Goal: Task Accomplishment & Management: Use online tool/utility

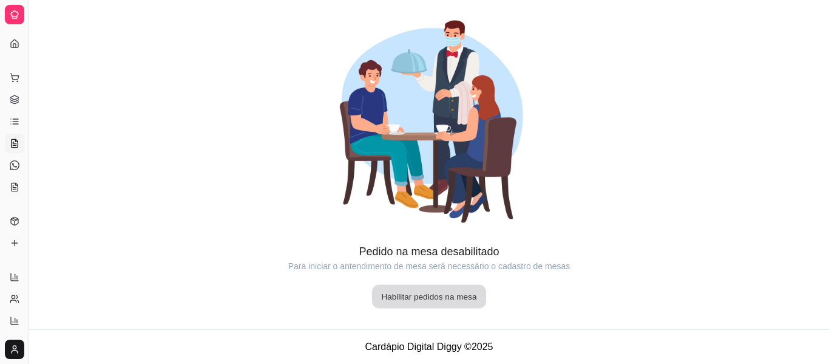
click at [423, 292] on button "Habilitar pedidos na mesa" at bounding box center [429, 297] width 114 height 24
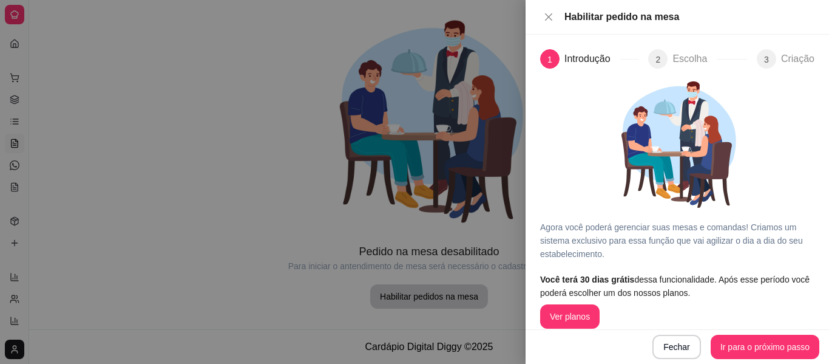
scroll to position [14, 0]
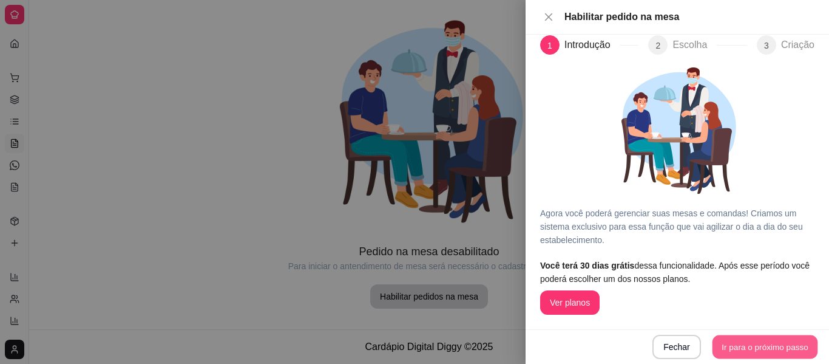
click at [776, 352] on button "Ir para o próximo passo" at bounding box center [766, 347] width 106 height 24
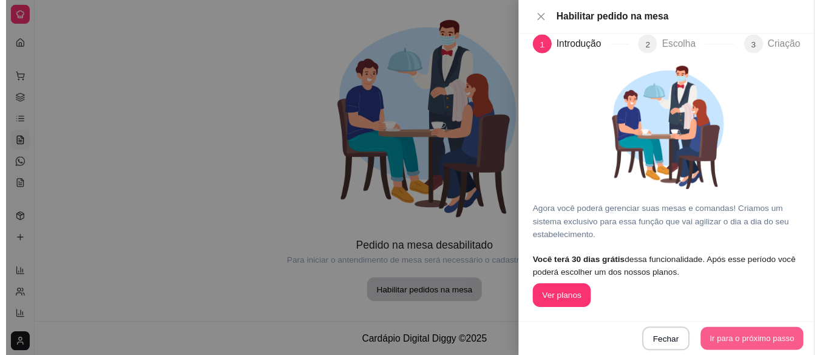
scroll to position [0, 0]
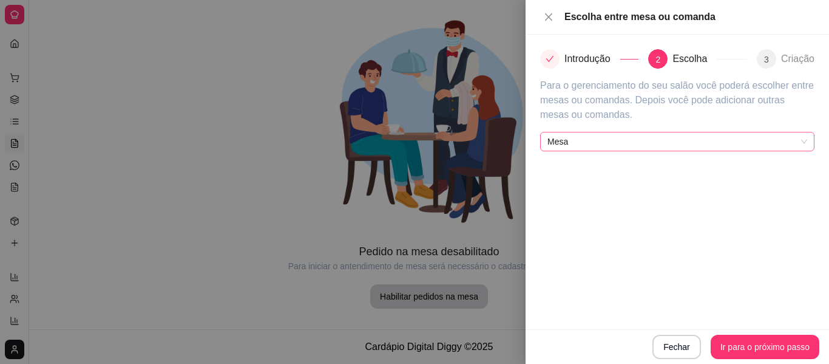
click at [807, 146] on span "Mesa" at bounding box center [678, 141] width 260 height 18
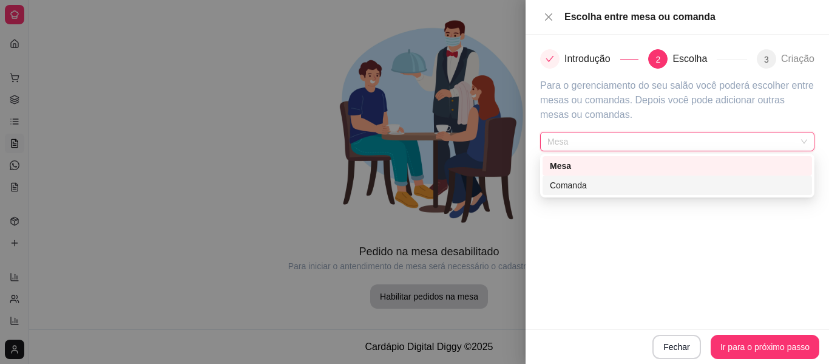
click at [766, 189] on div "Comanda" at bounding box center [677, 185] width 255 height 13
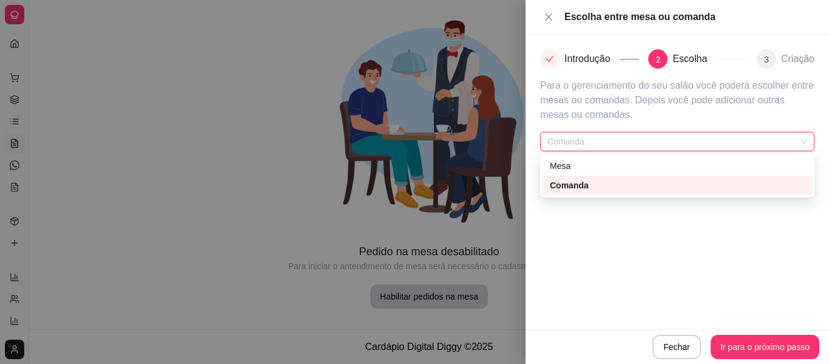
click at [797, 142] on span "Comanda" at bounding box center [678, 141] width 260 height 18
click at [729, 167] on div "Mesa" at bounding box center [677, 165] width 255 height 13
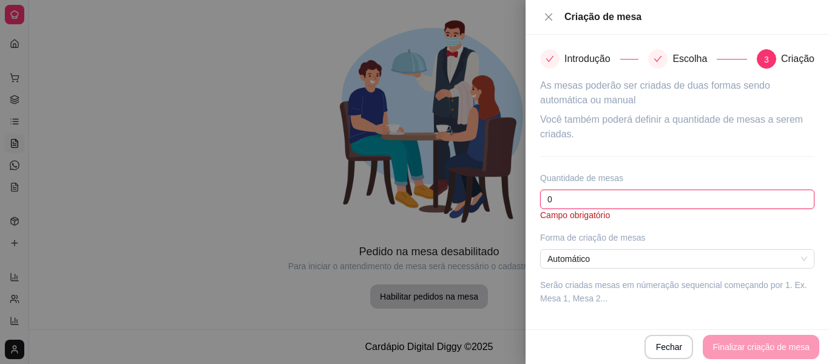
click at [623, 191] on input "0" at bounding box center [677, 198] width 274 height 19
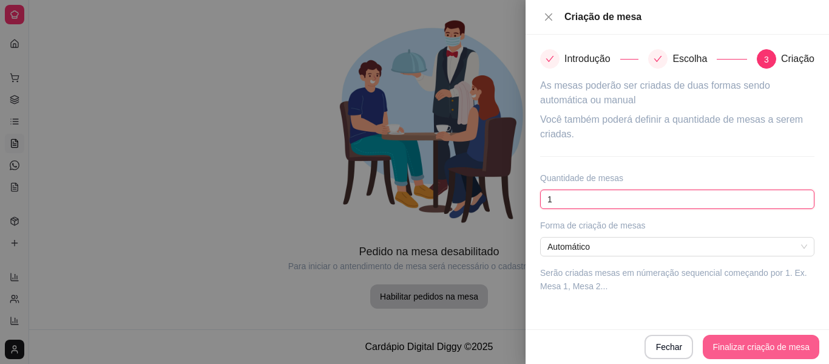
type input "1"
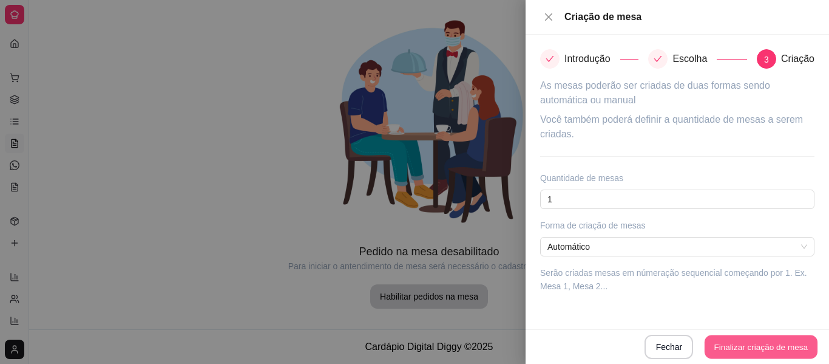
click at [786, 345] on button "Finalizar criação de mesa" at bounding box center [761, 347] width 113 height 24
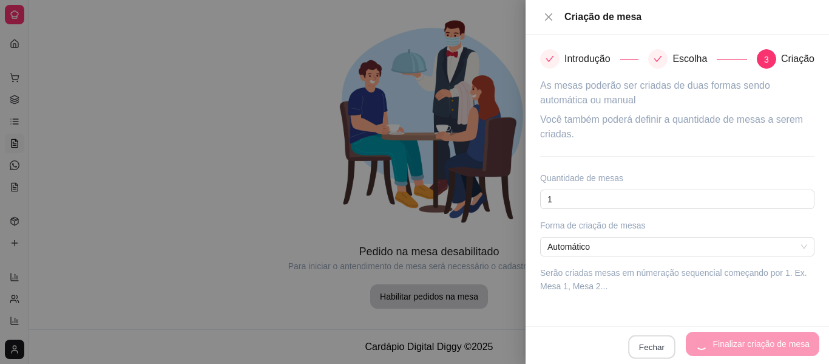
click at [655, 337] on button "Fechar" at bounding box center [652, 347] width 47 height 24
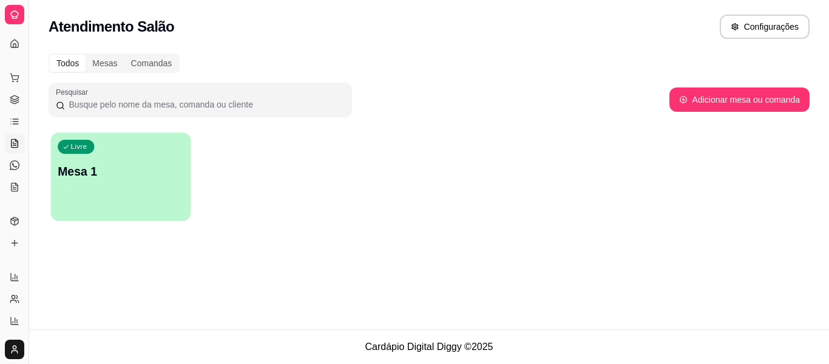
click at [157, 190] on div "Livre Mesa 1" at bounding box center [121, 169] width 140 height 74
click at [140, 60] on div "Comandas" at bounding box center [151, 63] width 55 height 17
click at [124, 55] on input "Comandas" at bounding box center [124, 55] width 0 height 0
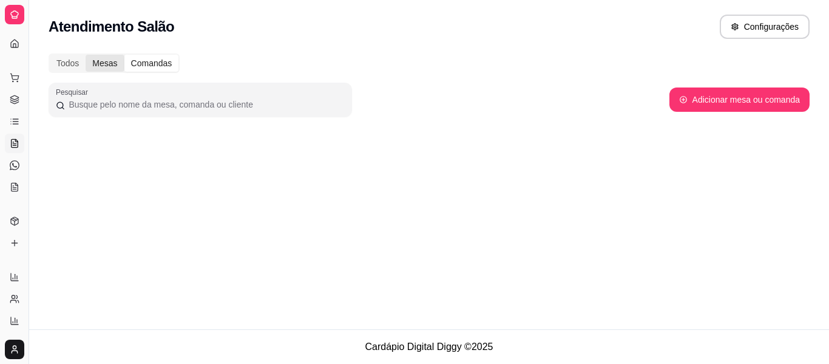
click at [114, 61] on div "Mesas" at bounding box center [105, 63] width 38 height 17
click at [86, 55] on input "Mesas" at bounding box center [86, 55] width 0 height 0
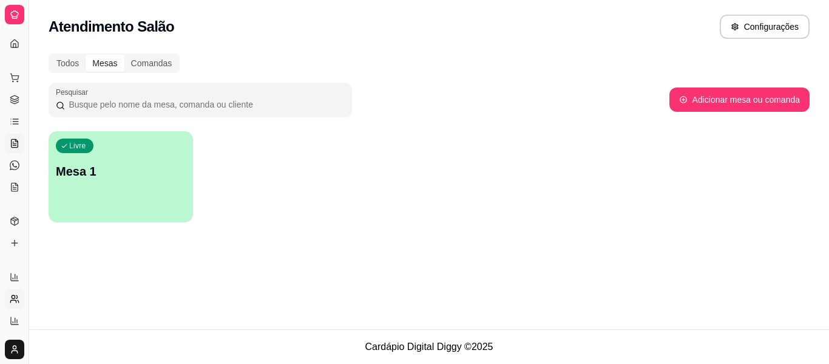
click at [18, 299] on icon at bounding box center [15, 299] width 10 height 10
select select "30"
select select "HIGHEST_TOTAL_SPENT_WITH_ORDERS"
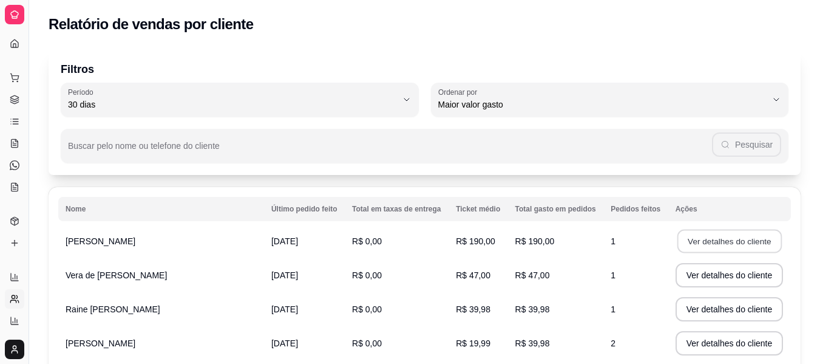
click at [746, 237] on button "Ver detalhes do cliente" at bounding box center [729, 242] width 104 height 24
click at [14, 274] on icon at bounding box center [15, 277] width 10 height 10
select select "ALL"
select select "0"
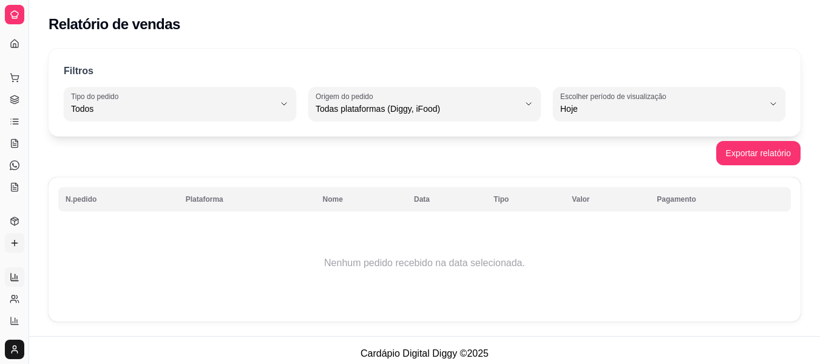
click at [15, 239] on icon at bounding box center [15, 243] width 10 height 10
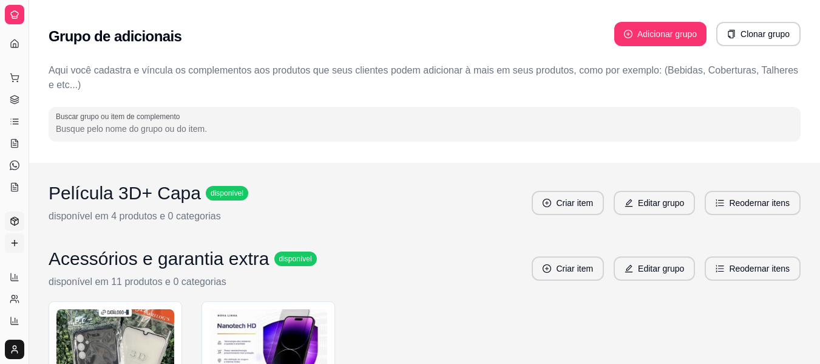
click at [12, 216] on link "Produtos" at bounding box center [14, 220] width 19 height 19
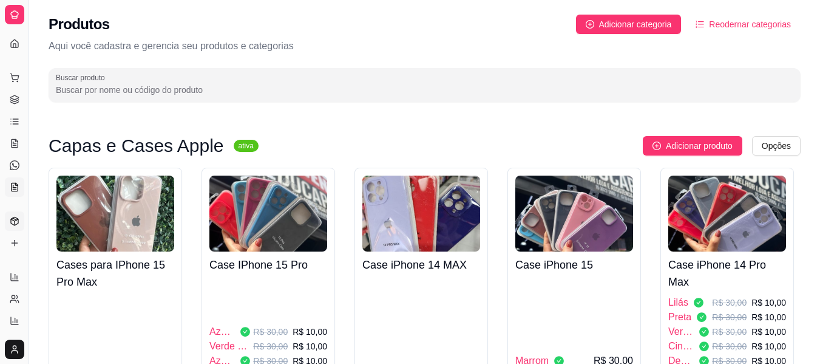
click at [12, 189] on icon at bounding box center [15, 187] width 10 height 10
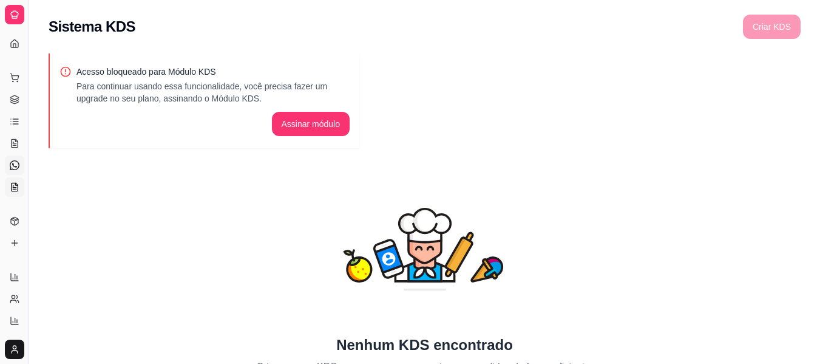
click at [12, 170] on link "Diggy Bot novo" at bounding box center [14, 164] width 19 height 19
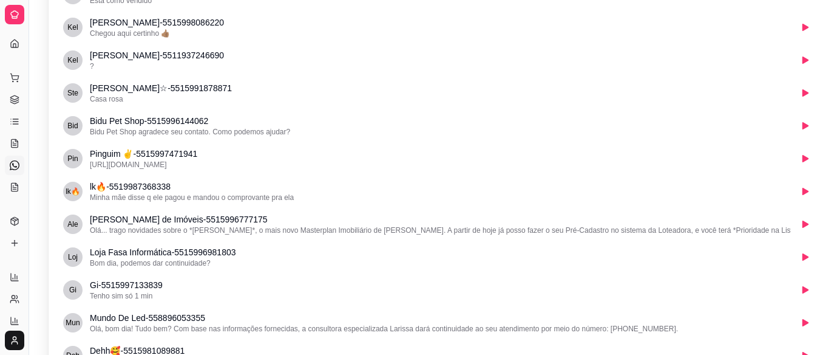
scroll to position [16205, 0]
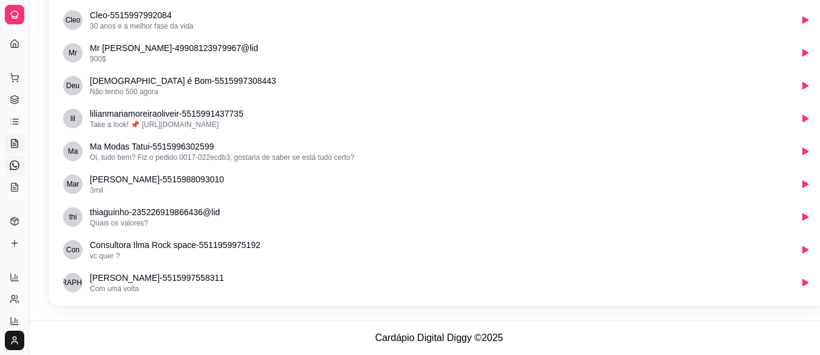
click at [10, 137] on link "Salão / Mesas" at bounding box center [14, 143] width 19 height 19
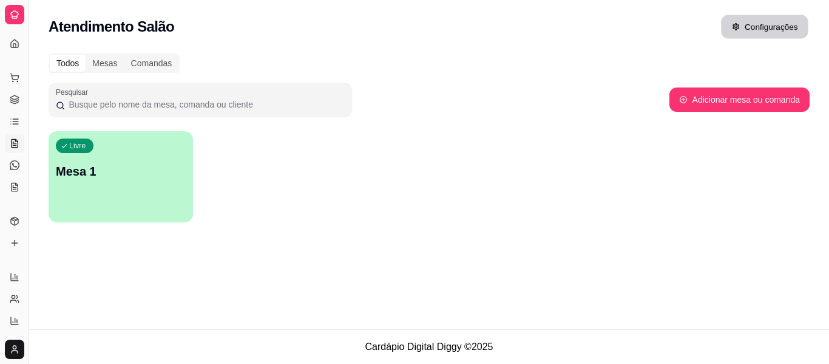
click at [734, 22] on button "Configurações" at bounding box center [764, 27] width 87 height 24
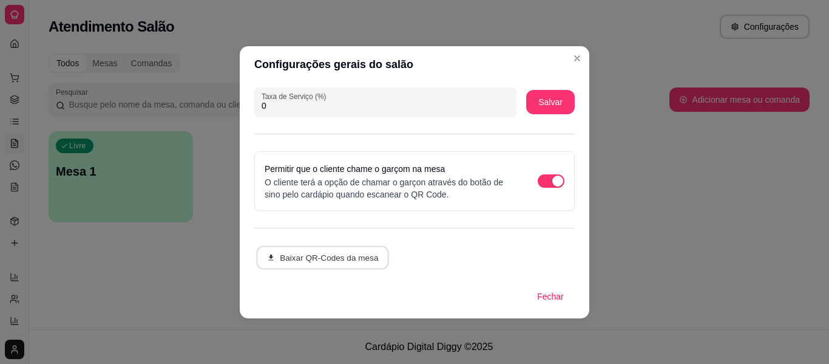
click at [340, 254] on button "Baixar QR-Codes da mesa" at bounding box center [322, 257] width 133 height 24
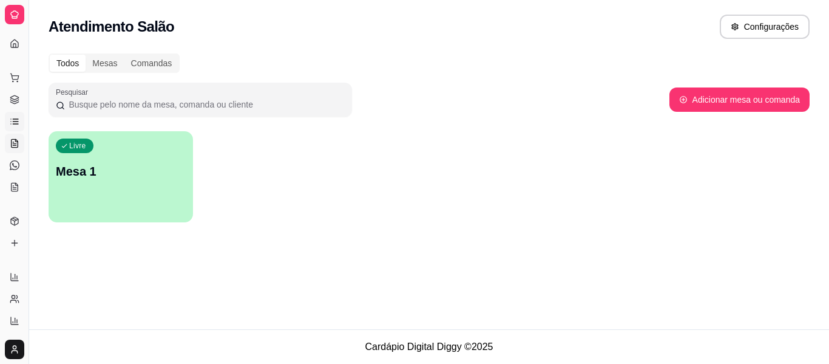
click at [14, 124] on icon at bounding box center [15, 124] width 5 height 0
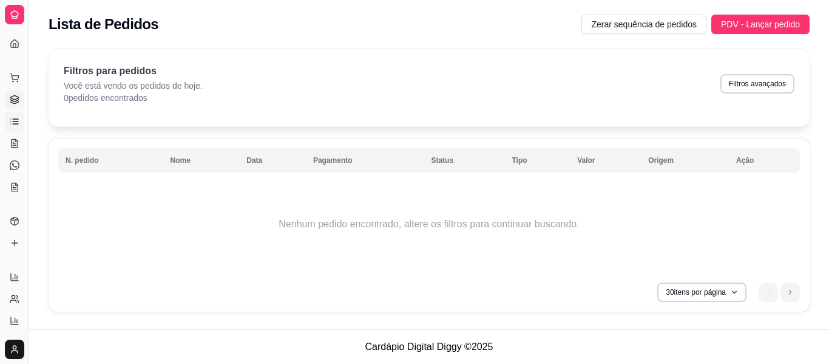
click at [12, 97] on icon at bounding box center [14, 97] width 8 height 4
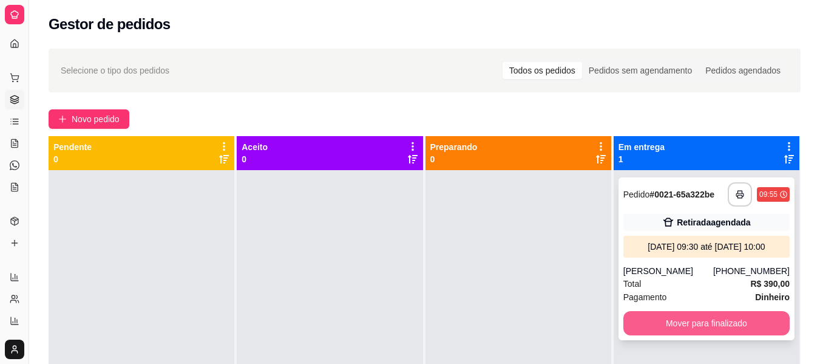
click at [732, 313] on button "Mover para finalizado" at bounding box center [707, 323] width 166 height 24
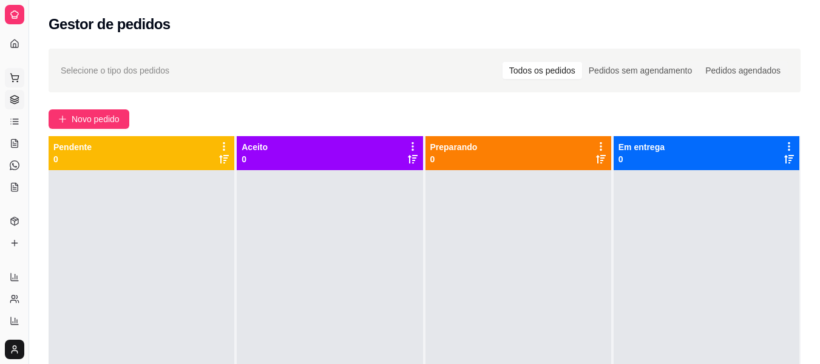
click at [19, 80] on button "Pedidos balcão (PDV)" at bounding box center [14, 77] width 19 height 19
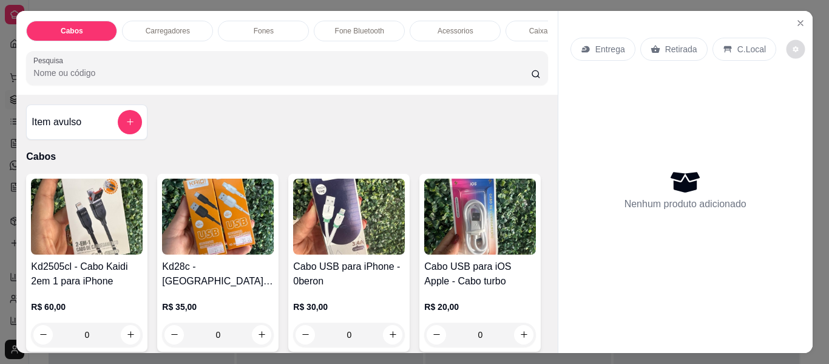
click at [792, 46] on icon "decrease-product-quantity" at bounding box center [795, 49] width 7 height 7
click at [796, 18] on icon "Close" at bounding box center [801, 23] width 10 height 10
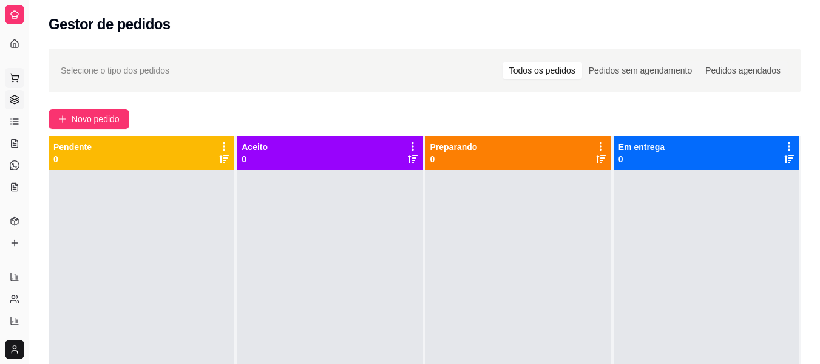
click at [18, 73] on icon at bounding box center [15, 78] width 10 height 10
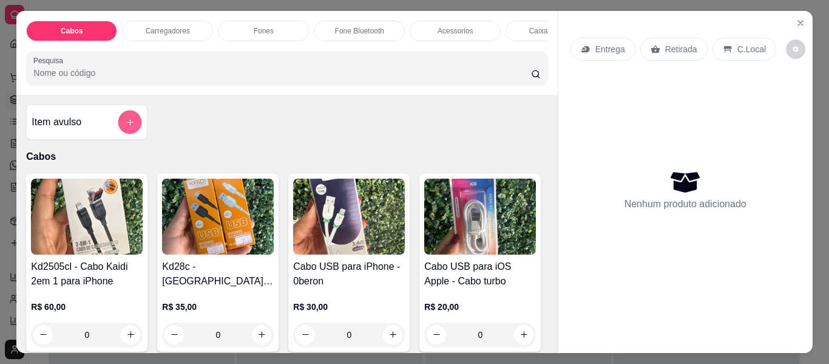
click at [126, 121] on icon "add-separate-item" at bounding box center [130, 122] width 9 height 9
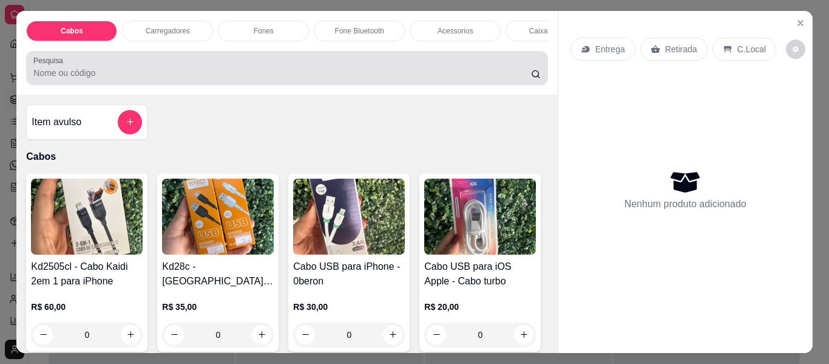
click at [284, 76] on input "Pesquisa" at bounding box center [282, 73] width 498 height 12
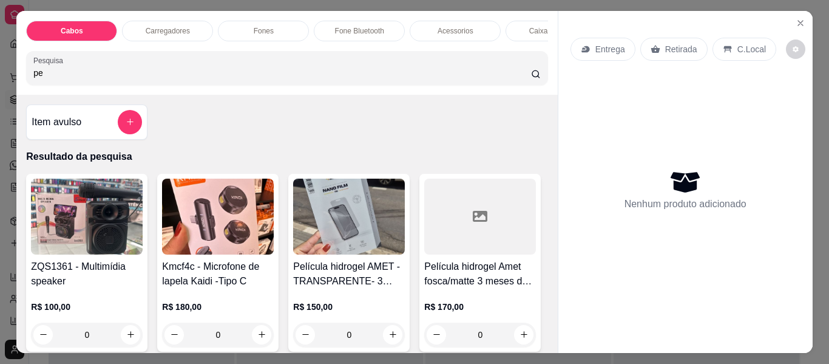
type input "p"
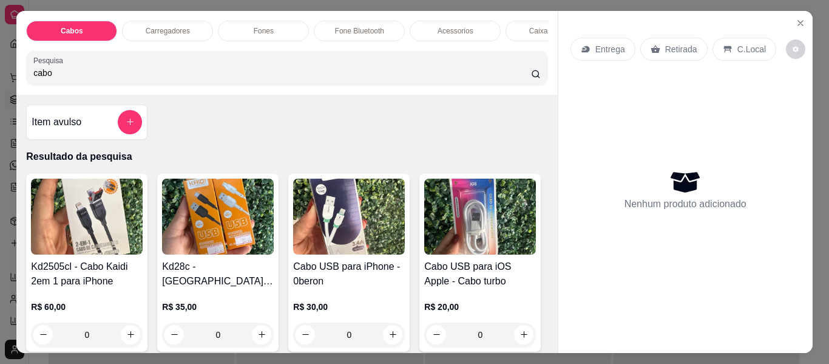
type input "cabo"
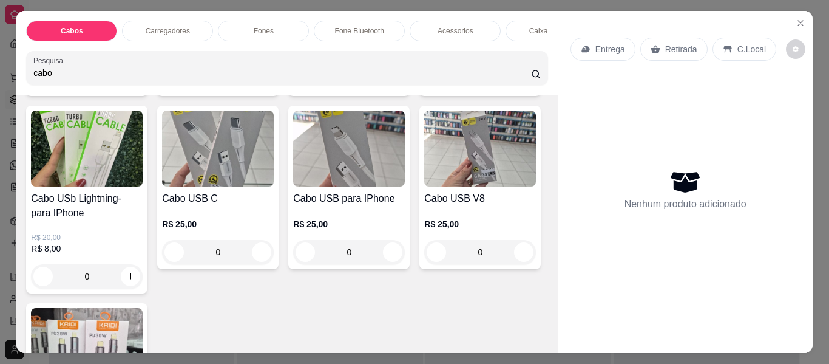
scroll to position [267, 0]
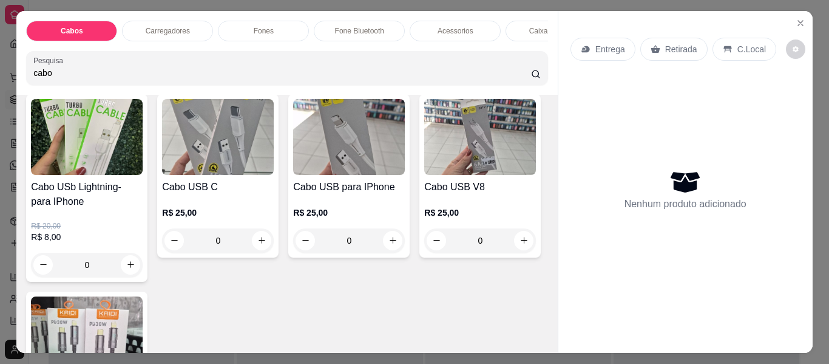
click at [143, 219] on div "R$ 20,00 R$ 8,00 0" at bounding box center [87, 243] width 112 height 68
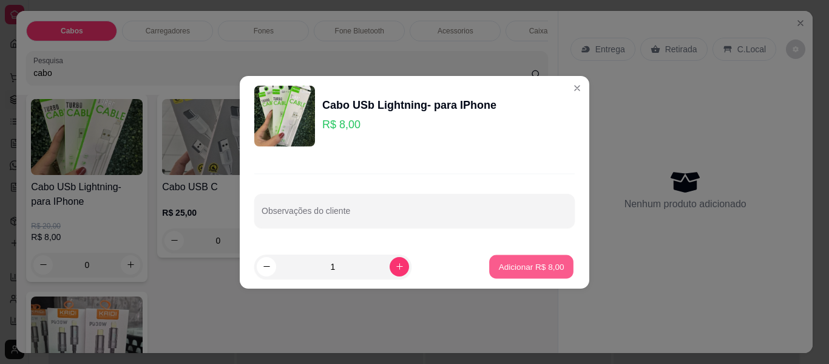
click at [527, 261] on p "Adicionar R$ 8,00" at bounding box center [532, 266] width 66 height 12
type input "1"
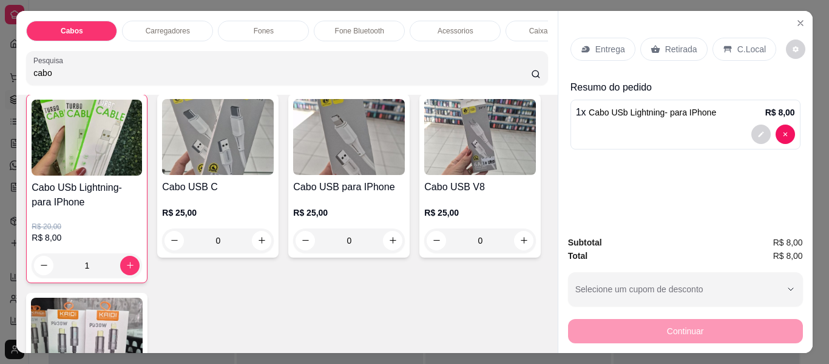
click at [143, 310] on img at bounding box center [87, 336] width 112 height 76
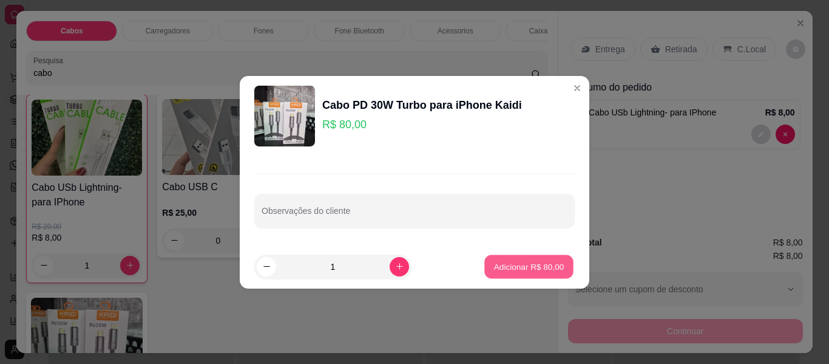
click at [534, 268] on p "Adicionar R$ 80,00" at bounding box center [529, 266] width 70 height 12
type input "1"
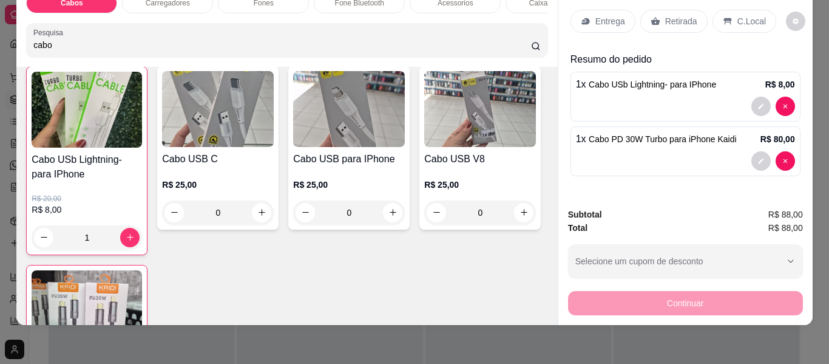
scroll to position [0, 0]
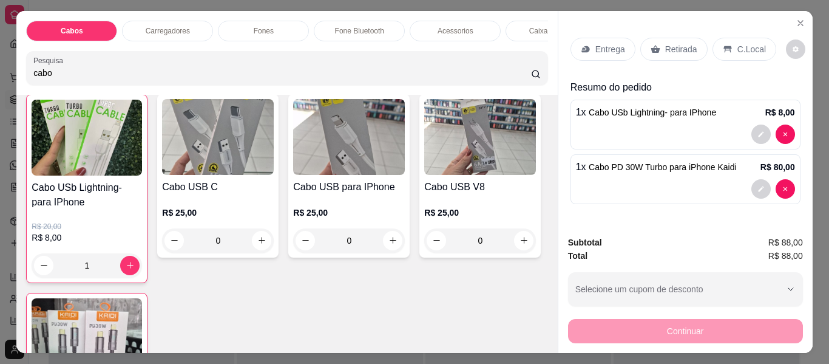
click at [738, 44] on p "C.Local" at bounding box center [752, 49] width 29 height 12
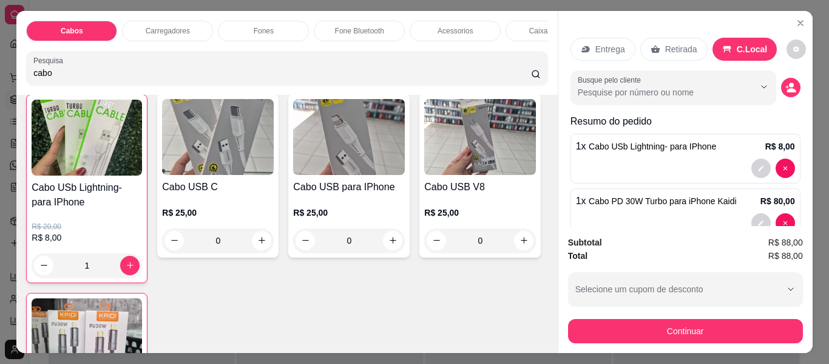
scroll to position [29, 0]
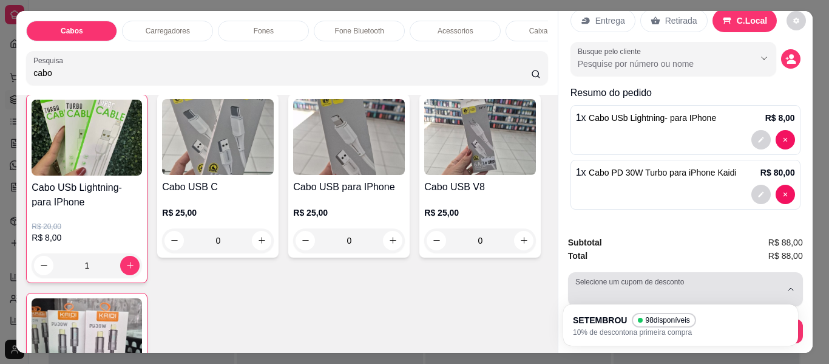
click at [786, 288] on icon "button" at bounding box center [791, 289] width 10 height 10
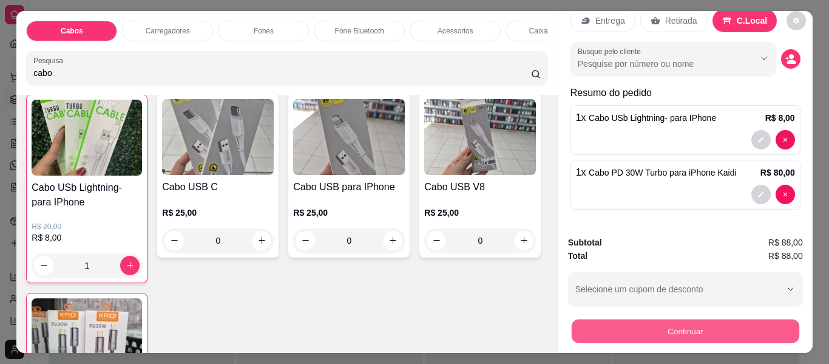
click at [737, 325] on button "Continuar" at bounding box center [685, 331] width 228 height 24
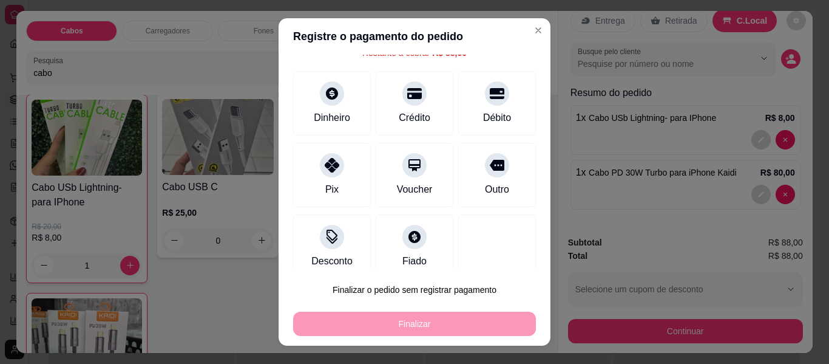
scroll to position [72, 0]
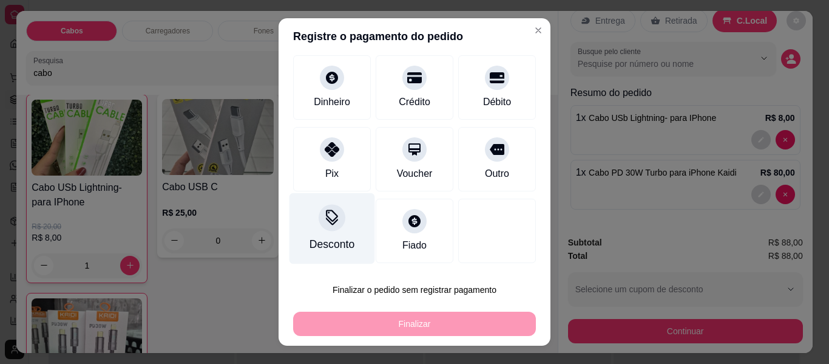
click at [321, 234] on div "Desconto" at bounding box center [333, 228] width 86 height 71
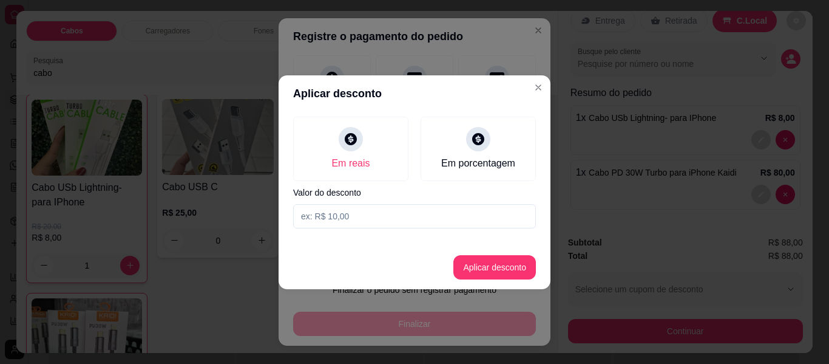
click at [378, 219] on input at bounding box center [414, 216] width 243 height 24
type input "10,00"
click at [483, 269] on button "Aplicar desconto" at bounding box center [495, 267] width 80 height 24
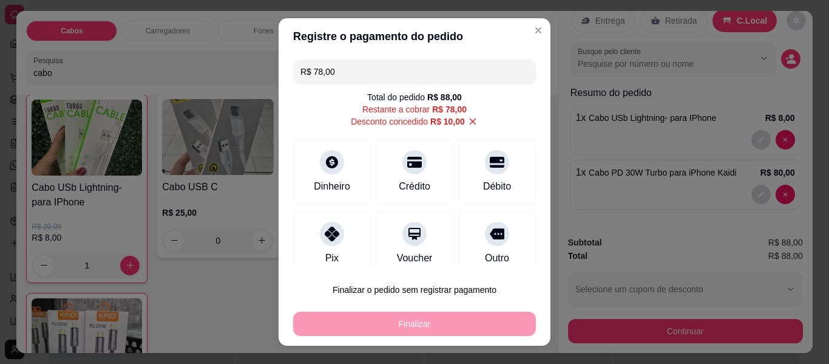
scroll to position [84, 0]
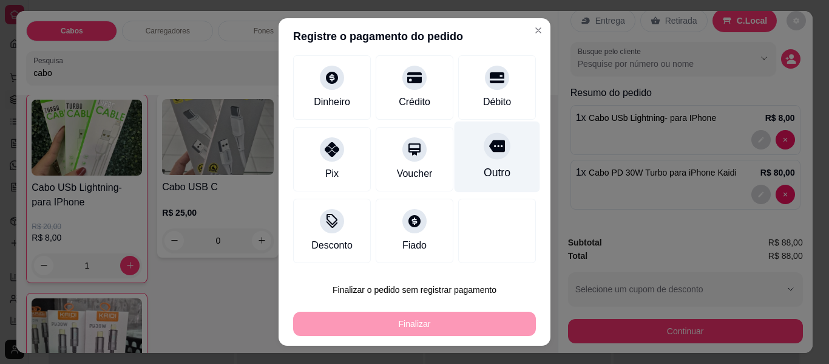
click at [489, 149] on icon at bounding box center [497, 146] width 16 height 12
type input "R$ 0,00"
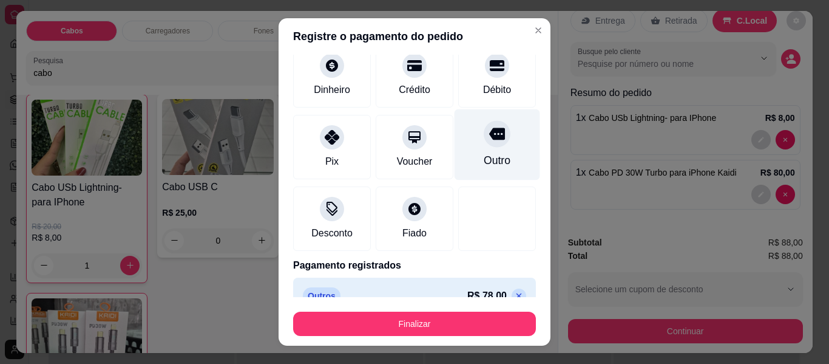
scroll to position [72, 0]
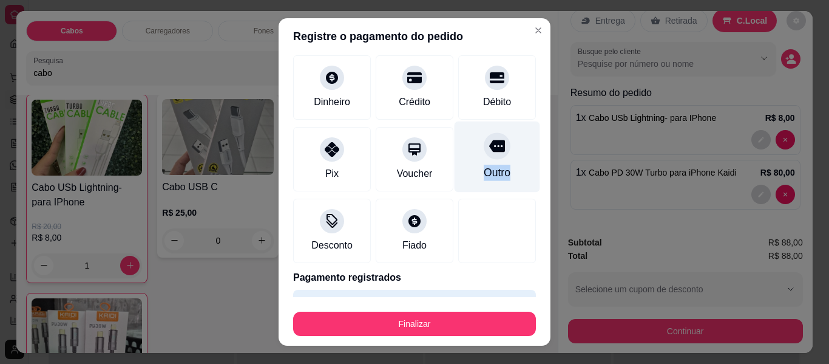
click at [489, 149] on icon at bounding box center [497, 146] width 16 height 12
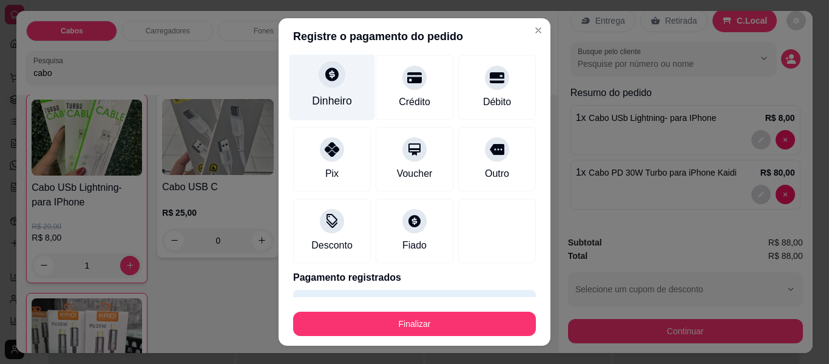
click at [326, 99] on div "Dinheiro" at bounding box center [332, 101] width 40 height 16
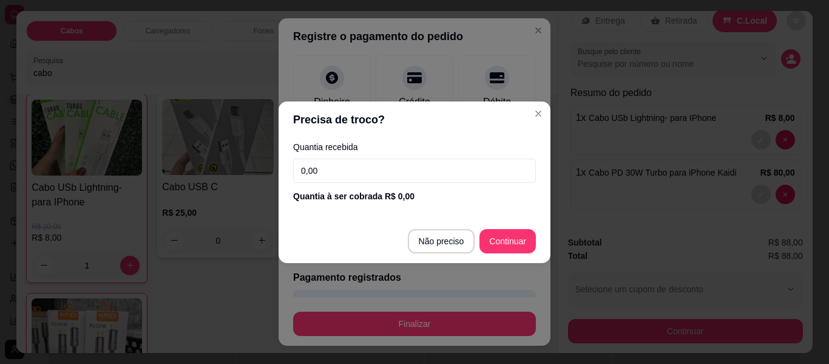
click at [332, 174] on input "0,00" at bounding box center [414, 170] width 243 height 24
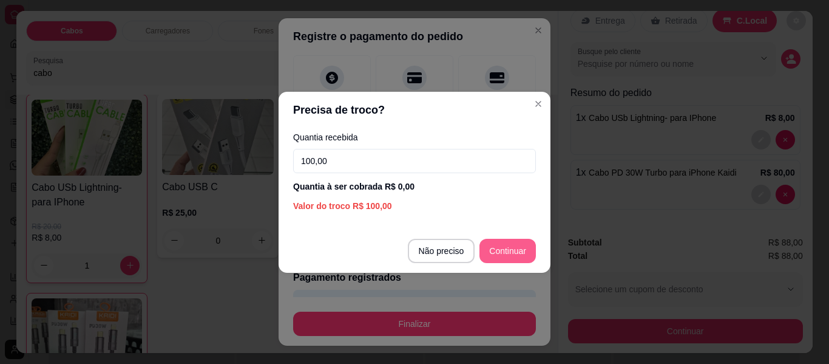
type input "100,00"
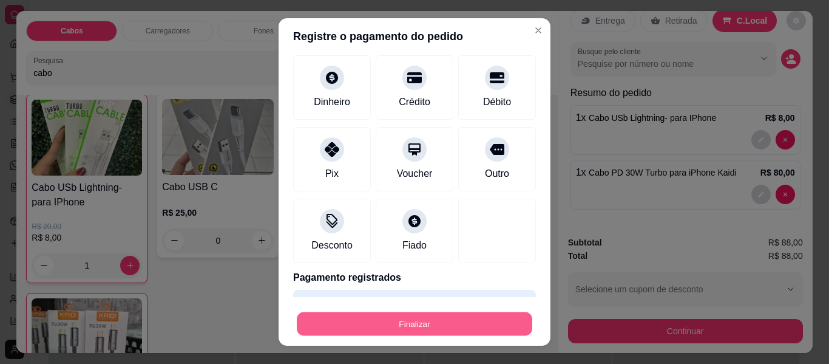
click at [466, 326] on button "Finalizar" at bounding box center [415, 324] width 236 height 24
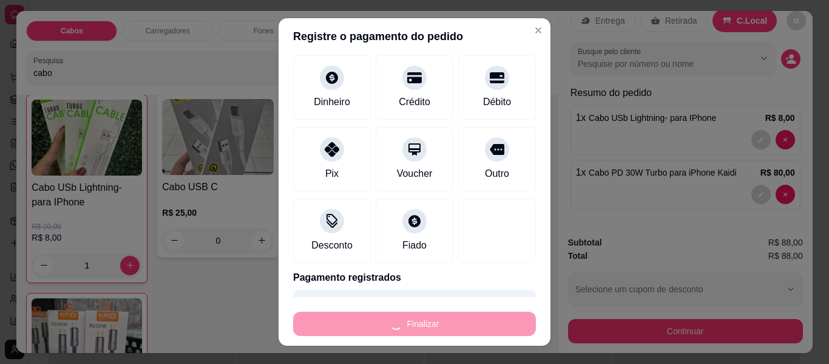
type input "0"
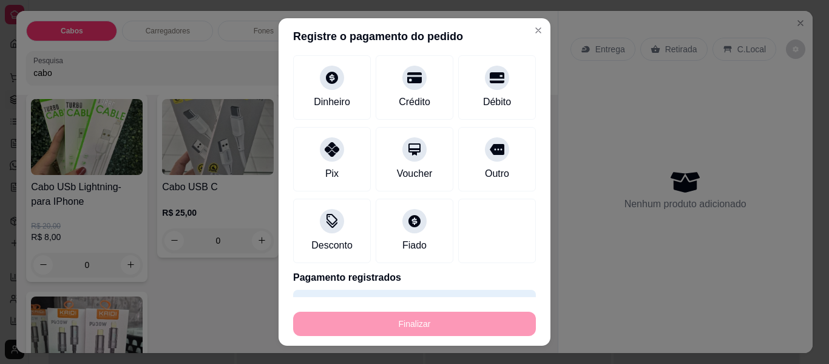
type input "-R$ 88,00"
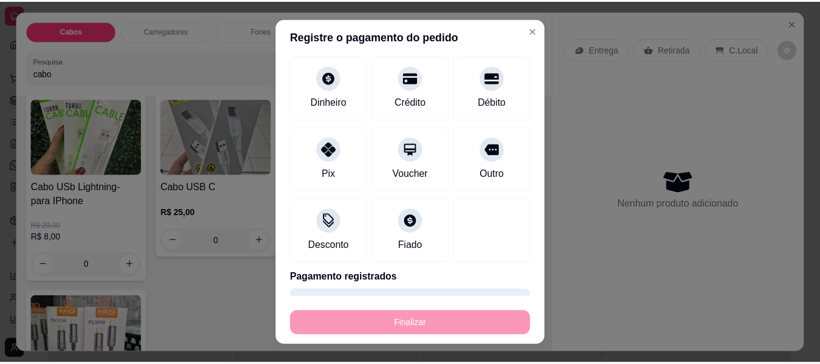
scroll to position [0, 0]
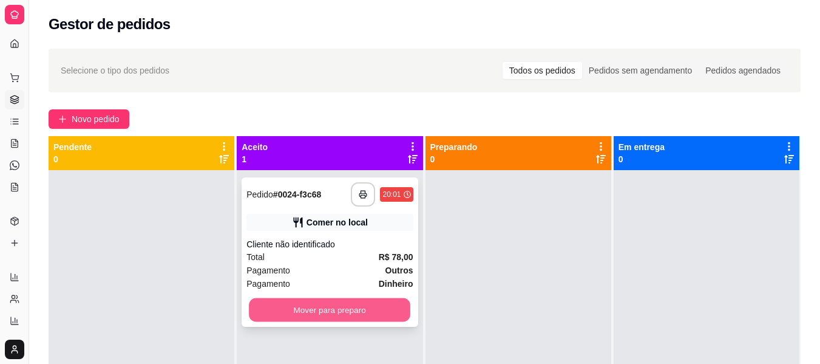
click at [378, 306] on button "Mover para preparo" at bounding box center [330, 310] width 162 height 24
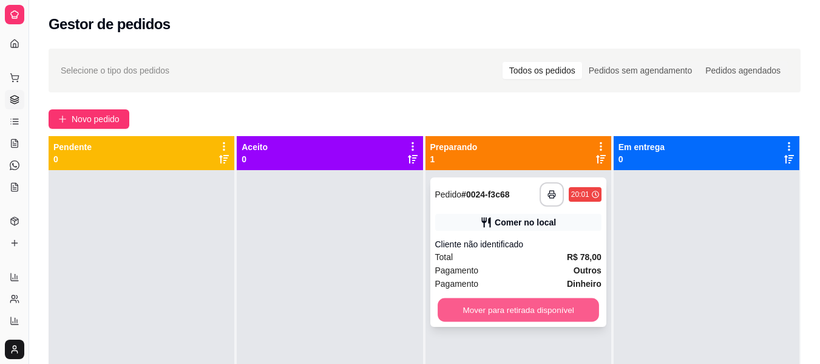
click at [484, 313] on button "Mover para retirada disponível" at bounding box center [519, 310] width 162 height 24
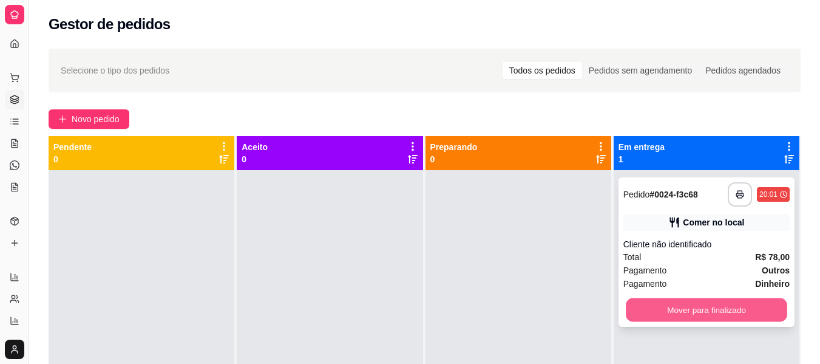
click at [684, 308] on button "Mover para finalizado" at bounding box center [707, 310] width 162 height 24
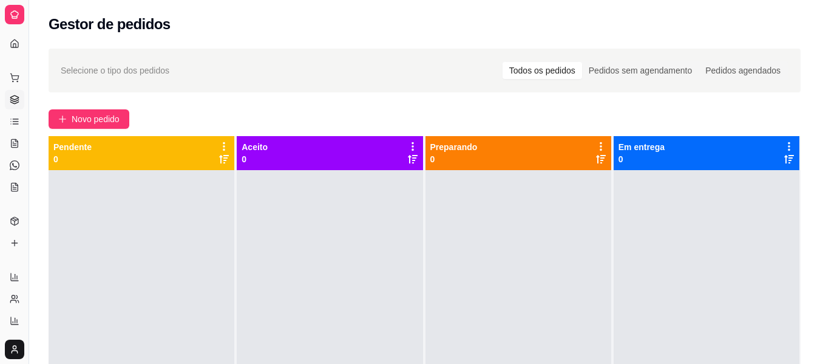
click at [14, 49] on div "Dia a dia" at bounding box center [14, 58] width 19 height 19
click at [13, 81] on circle at bounding box center [13, 81] width 1 height 1
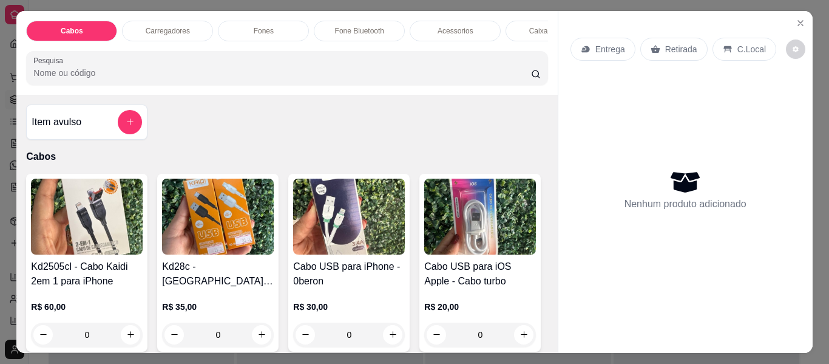
click at [674, 44] on p "Retirada" at bounding box center [681, 49] width 32 height 12
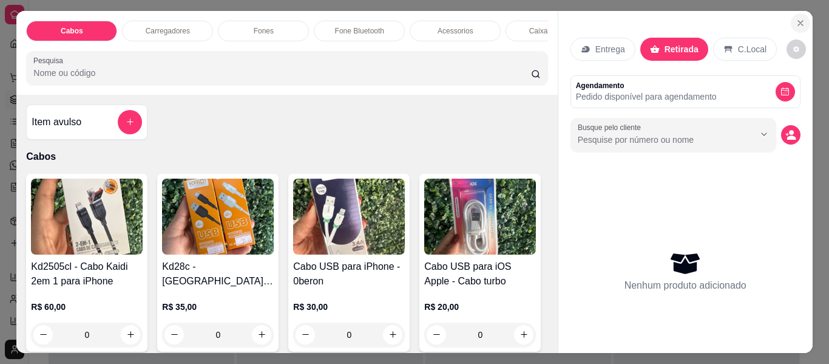
click at [799, 18] on icon "Close" at bounding box center [801, 23] width 10 height 10
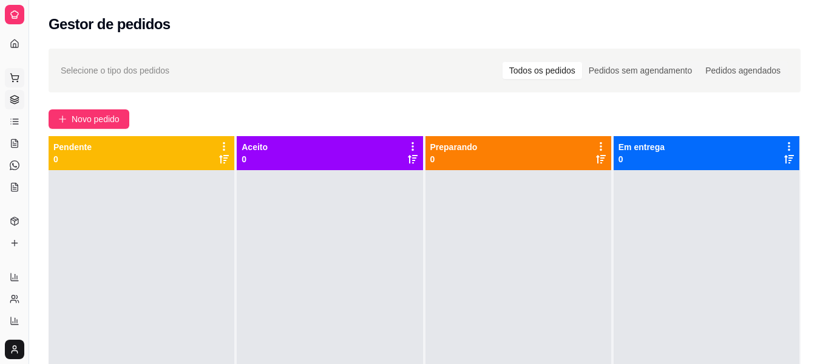
click at [15, 69] on button "Pedidos balcão (PDV)" at bounding box center [14, 77] width 19 height 19
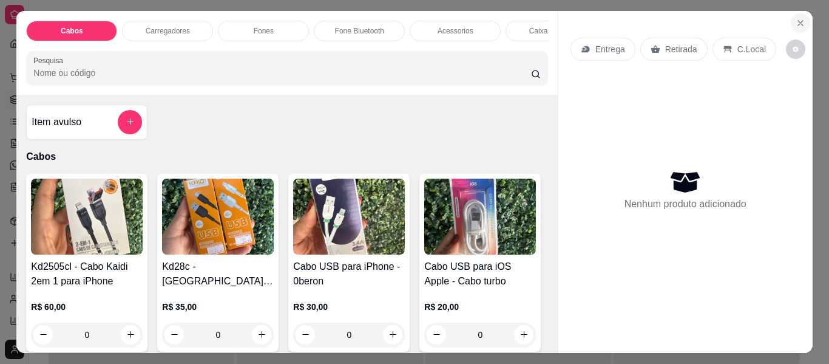
click at [800, 18] on icon "Close" at bounding box center [801, 23] width 10 height 10
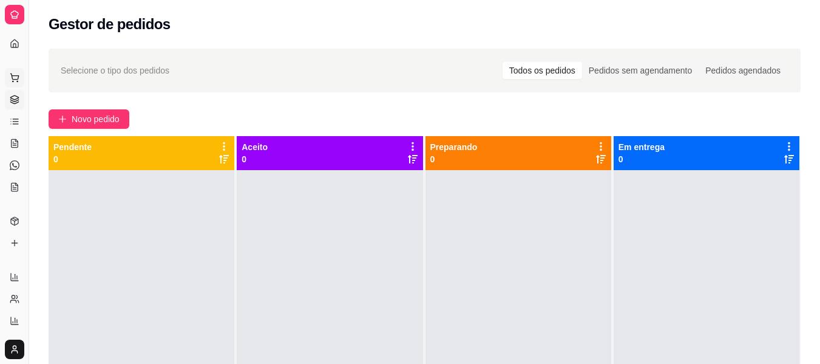
click at [10, 75] on icon at bounding box center [15, 78] width 10 height 10
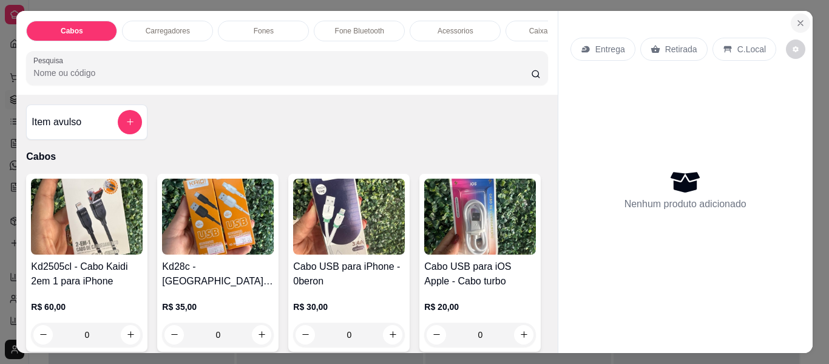
click at [800, 18] on icon "Close" at bounding box center [801, 23] width 10 height 10
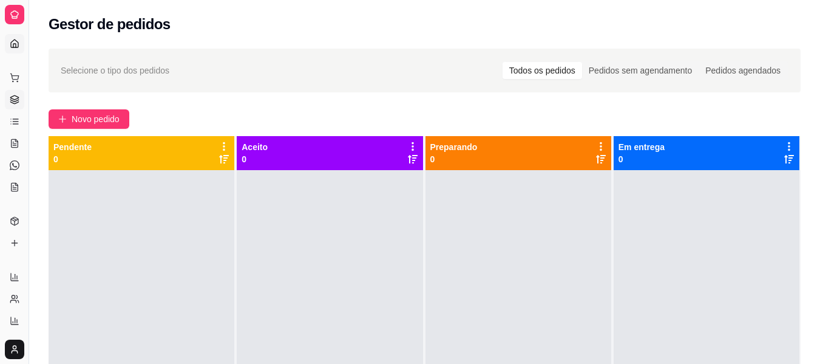
click at [13, 43] on icon at bounding box center [15, 44] width 10 height 10
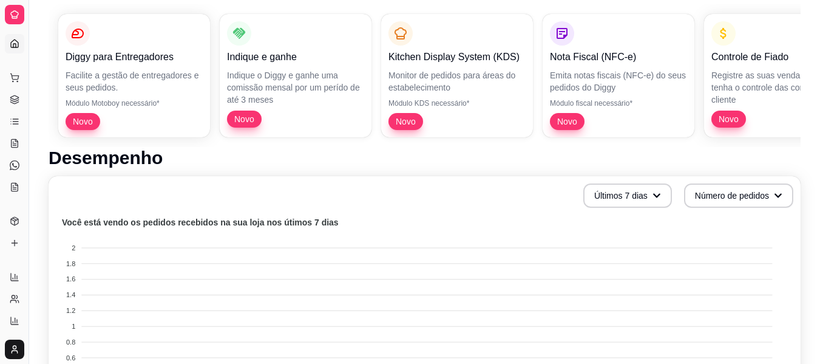
scroll to position [115, 0]
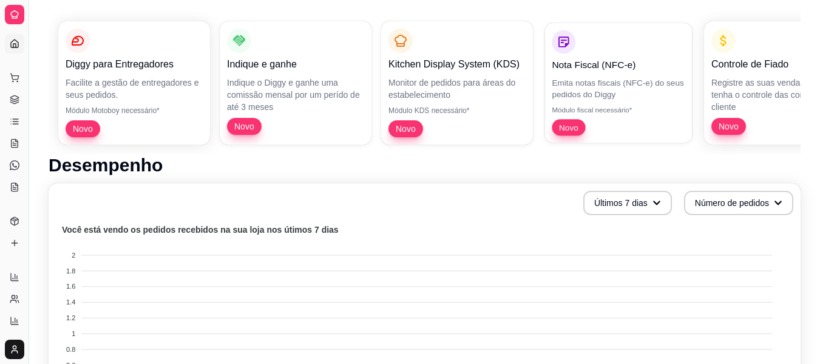
click at [624, 114] on div "Nota Fiscal (NFC-e) Emita notas fiscais (NFC-e) do seus pedidos do Diggy Módulo…" at bounding box center [618, 83] width 133 height 106
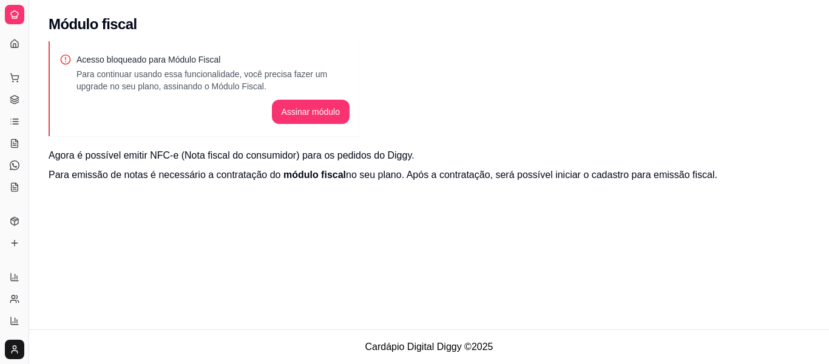
click at [94, 5] on div "Módulo fiscal Acesso bloqueado para Módulo Fiscal Para continuar usando essa fu…" at bounding box center [429, 164] width 800 height 329
click at [15, 15] on icon at bounding box center [15, 15] width 10 height 10
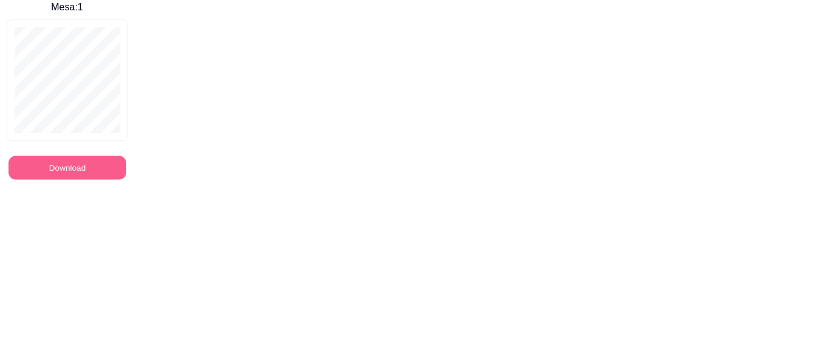
click at [95, 177] on button "Download" at bounding box center [68, 168] width 118 height 24
